Goal: Information Seeking & Learning: Understand process/instructions

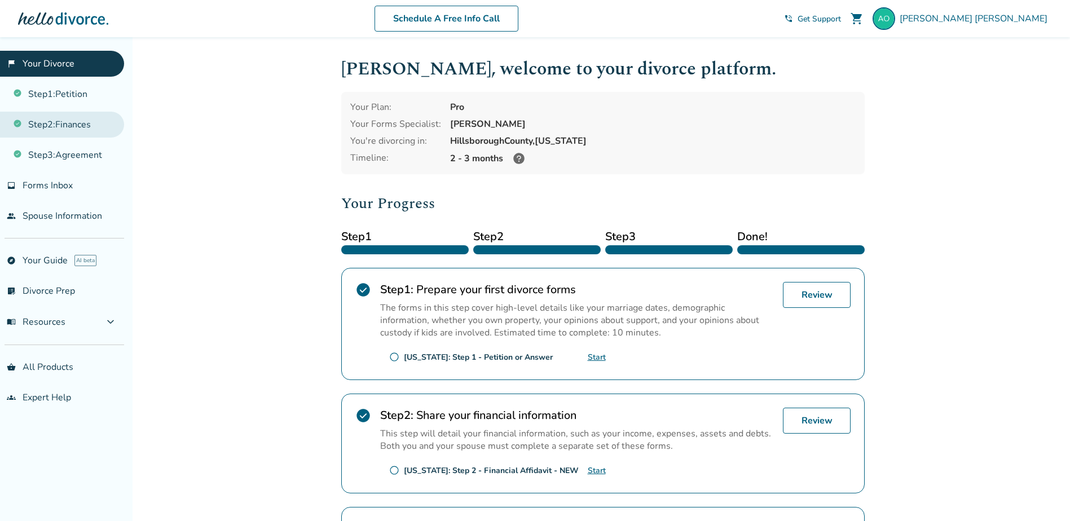
click at [60, 120] on link "Step 2 : Finances" at bounding box center [62, 125] width 124 height 26
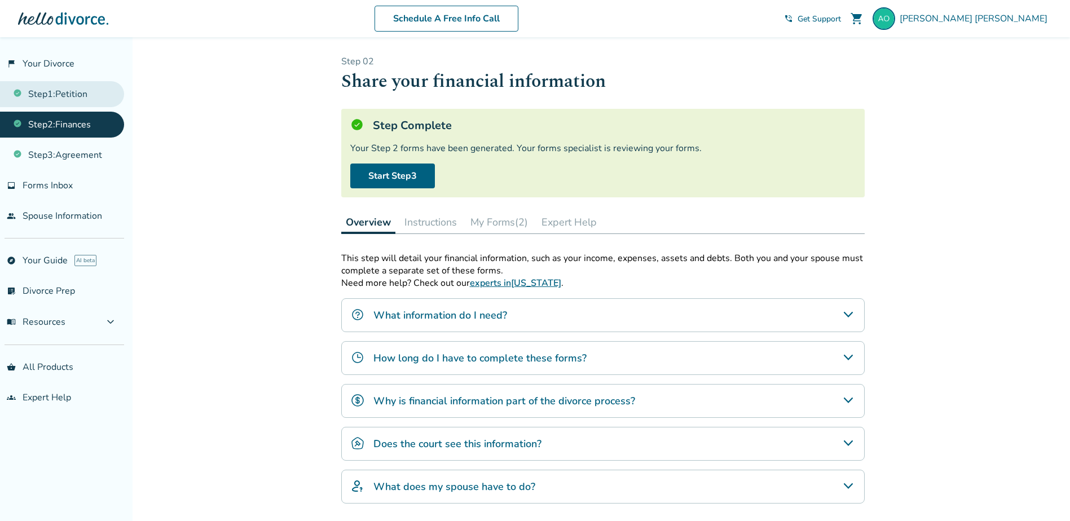
click at [62, 101] on link "Step 1 : Petition" at bounding box center [62, 94] width 124 height 26
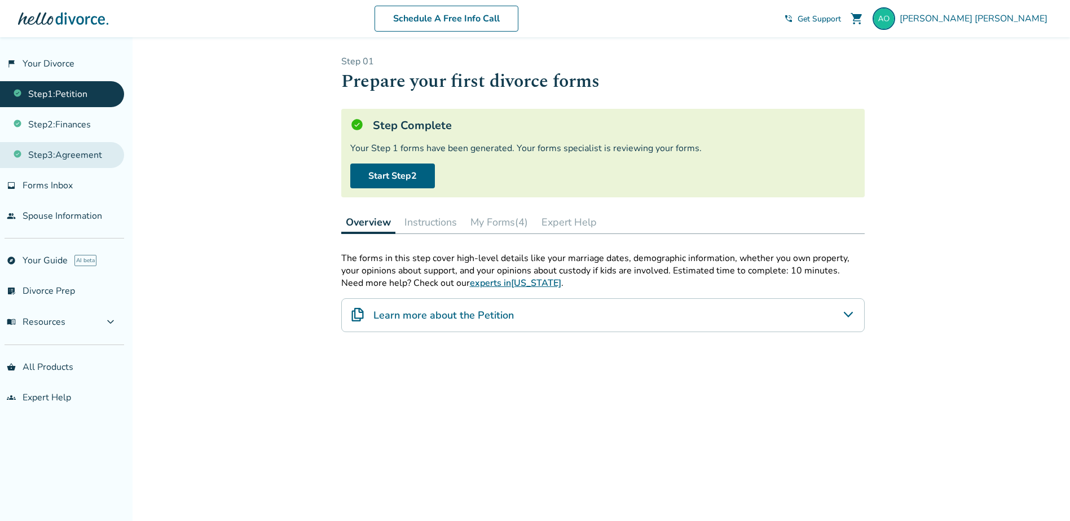
click at [65, 156] on link "Step 3 : Agreement" at bounding box center [62, 155] width 124 height 26
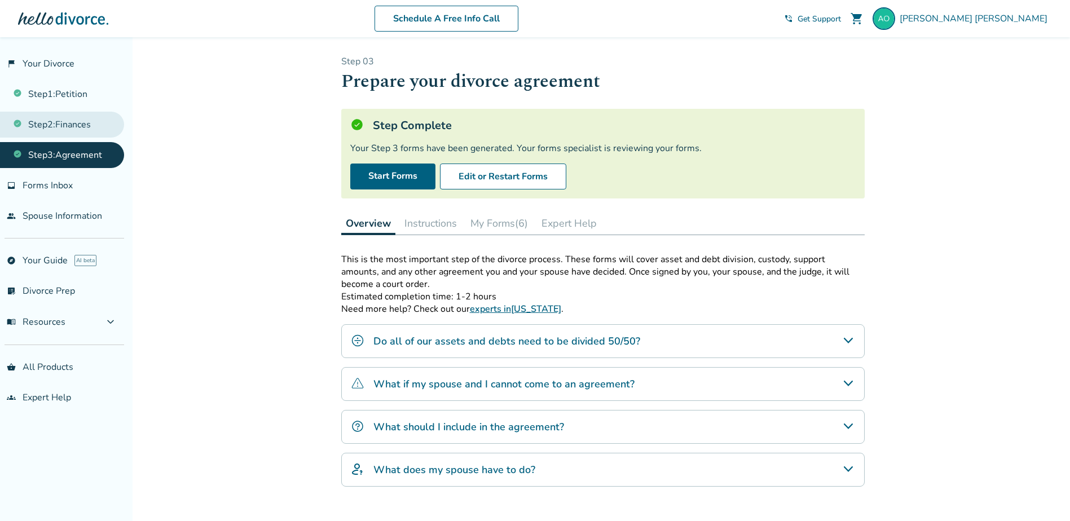
click at [63, 128] on link "Step 2 : Finances" at bounding box center [62, 125] width 124 height 26
